Goal: Task Accomplishment & Management: Manage account settings

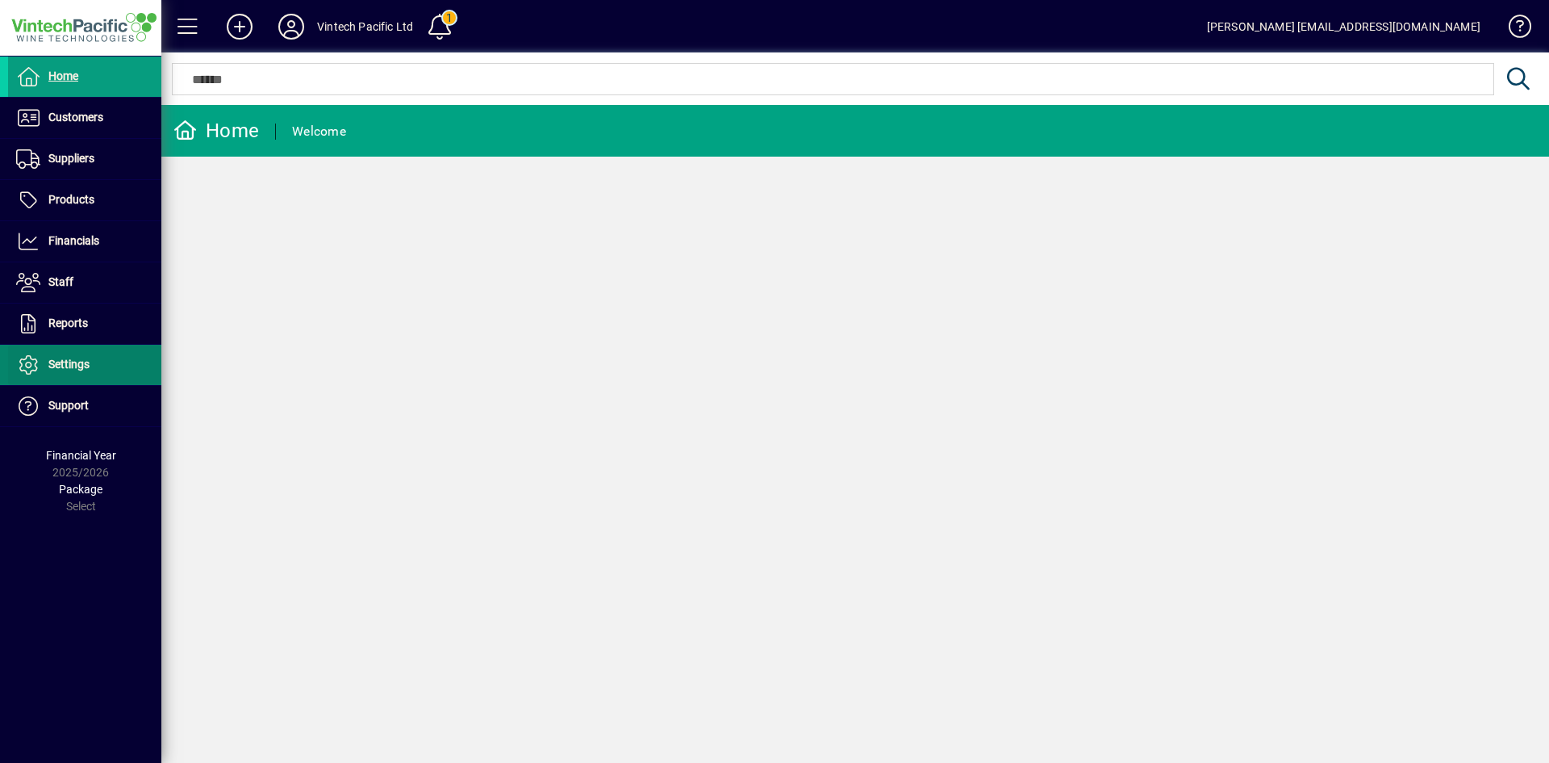
click at [95, 377] on span at bounding box center [84, 364] width 153 height 39
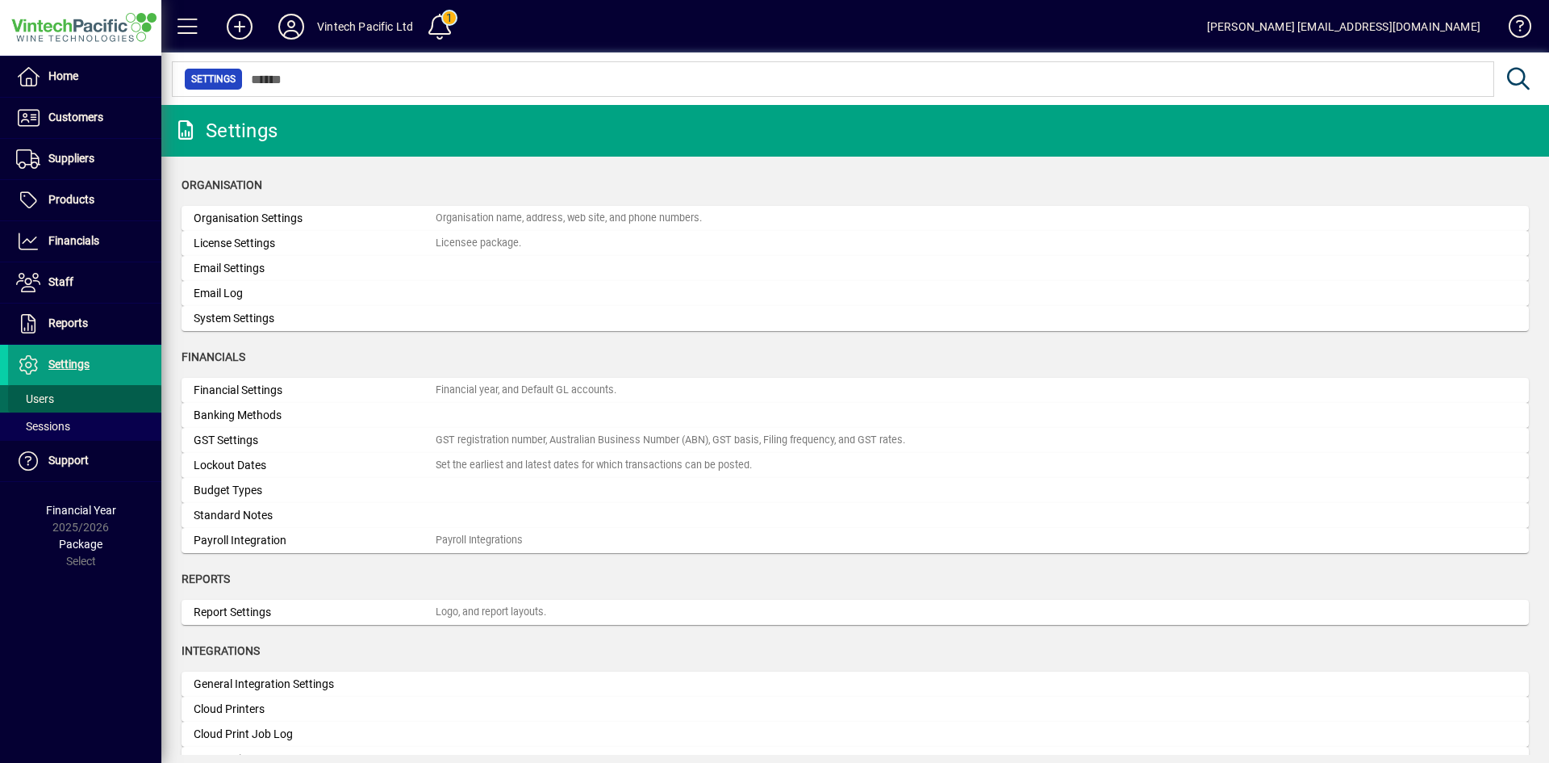
click at [101, 396] on span at bounding box center [84, 398] width 153 height 39
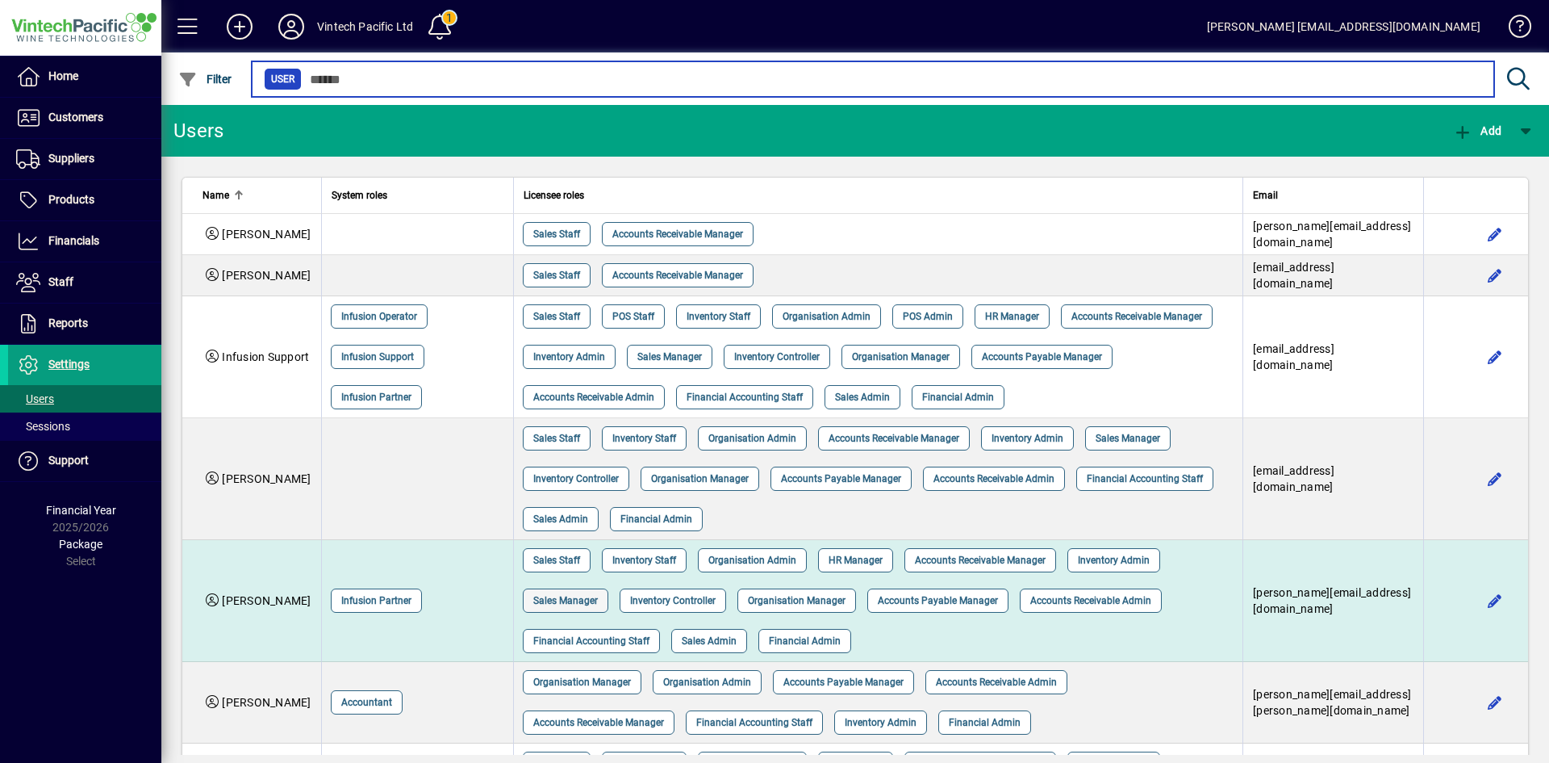
scroll to position [131, 0]
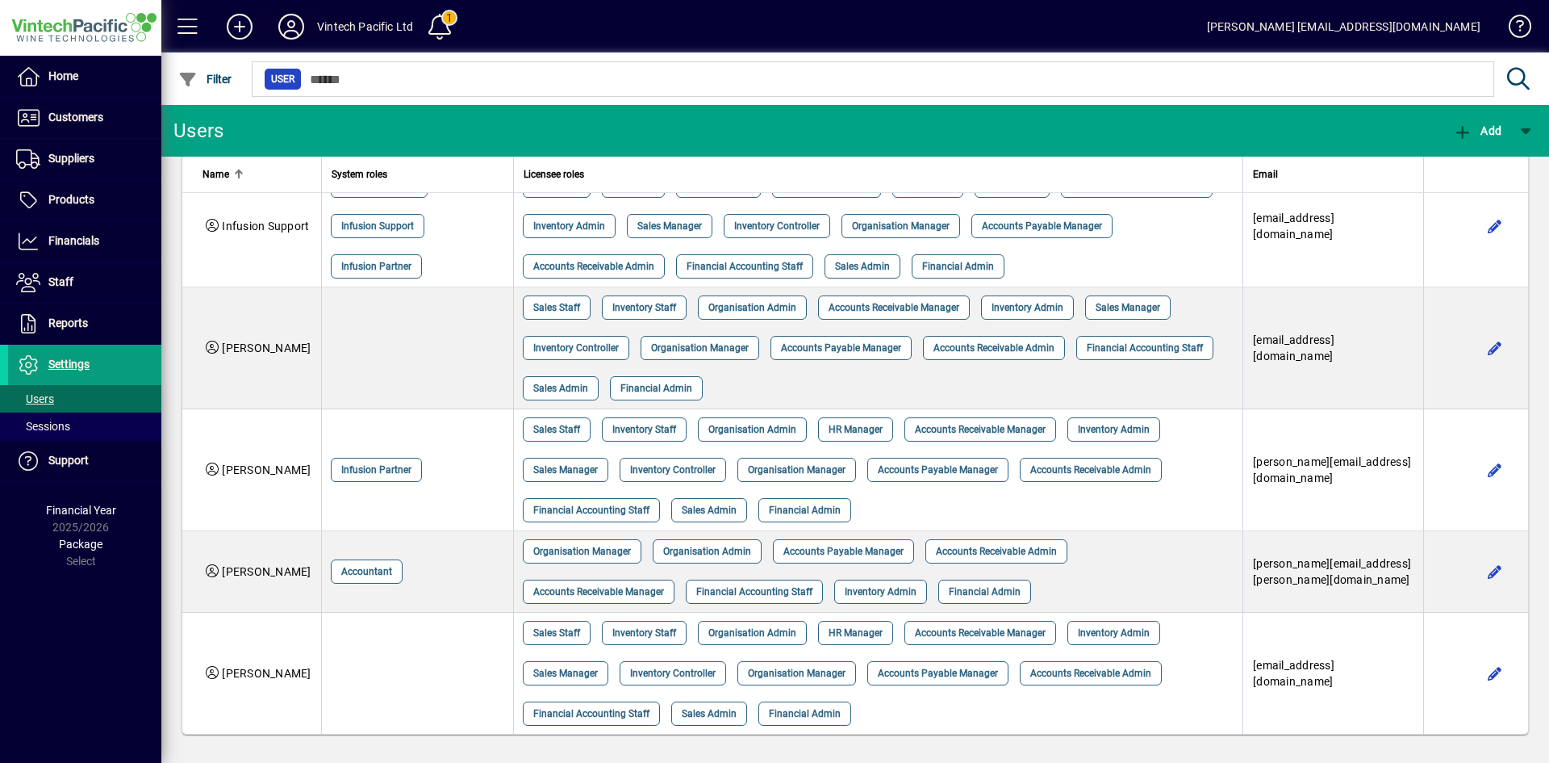
click at [284, 23] on icon at bounding box center [291, 27] width 32 height 26
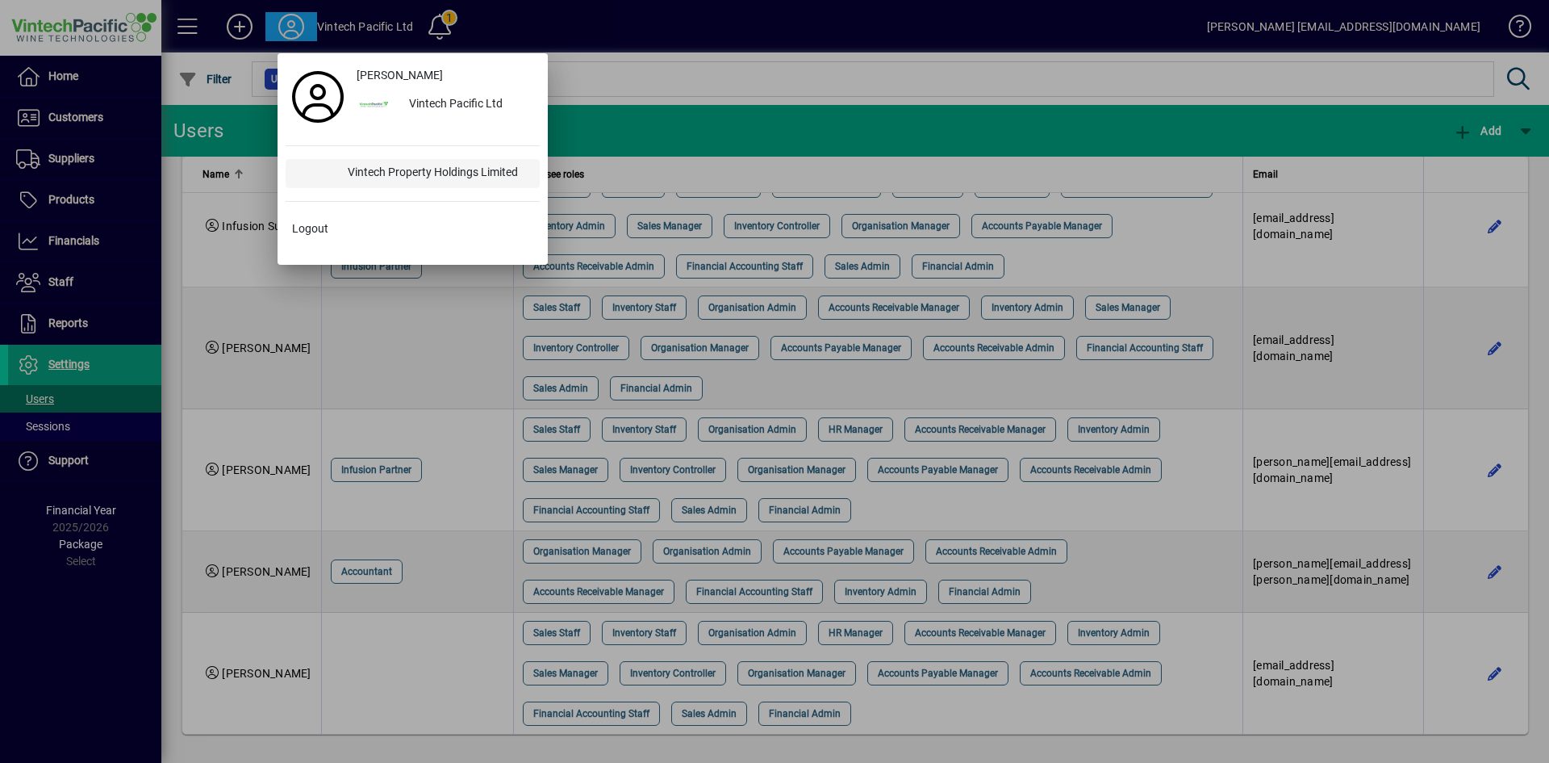
click at [412, 172] on div "Vintech Property Holdings Limited" at bounding box center [437, 173] width 205 height 29
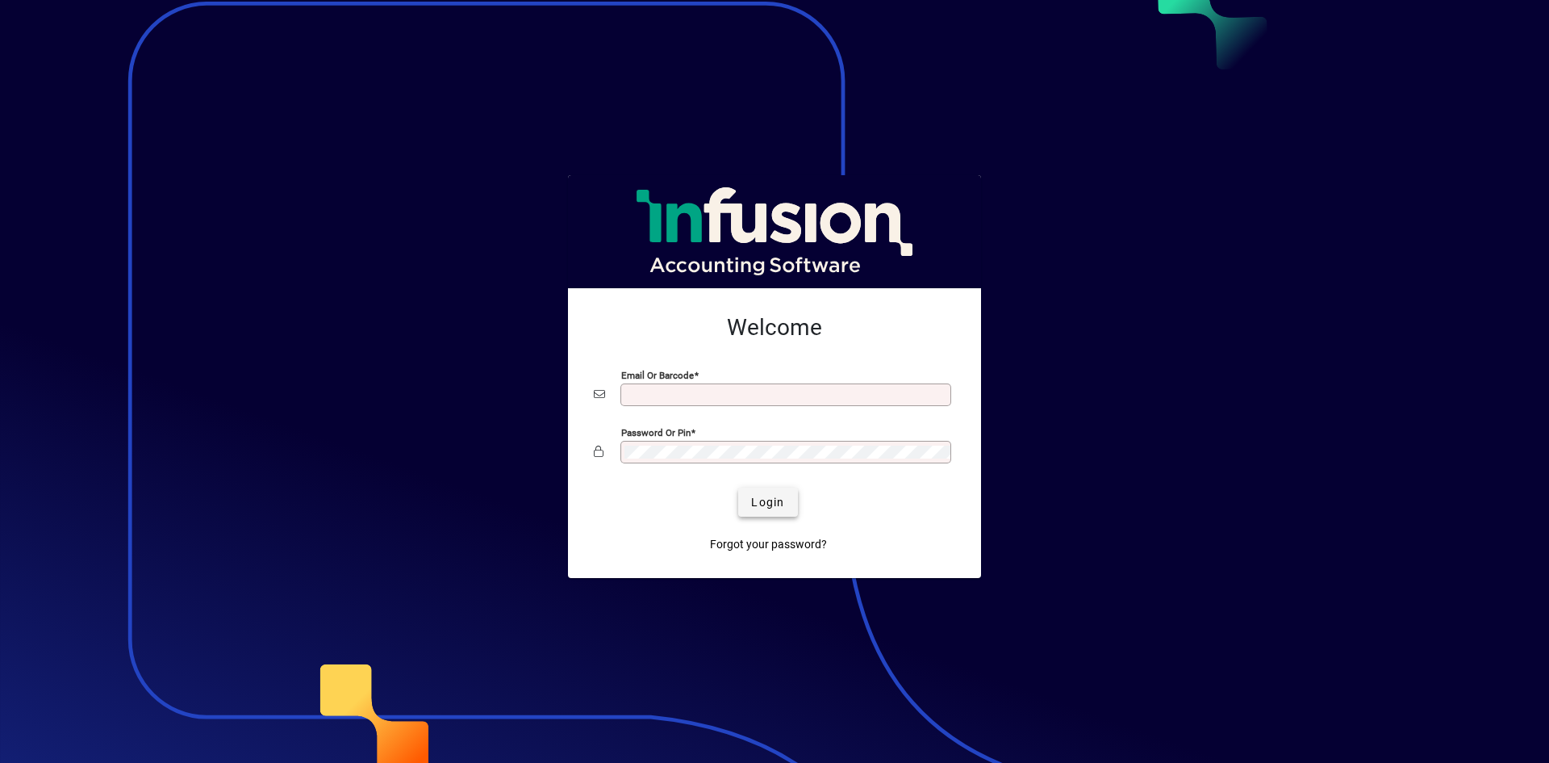
type input "**********"
click at [756, 499] on span "Login" at bounding box center [767, 502] width 33 height 17
